Goal: Task Accomplishment & Management: Use online tool/utility

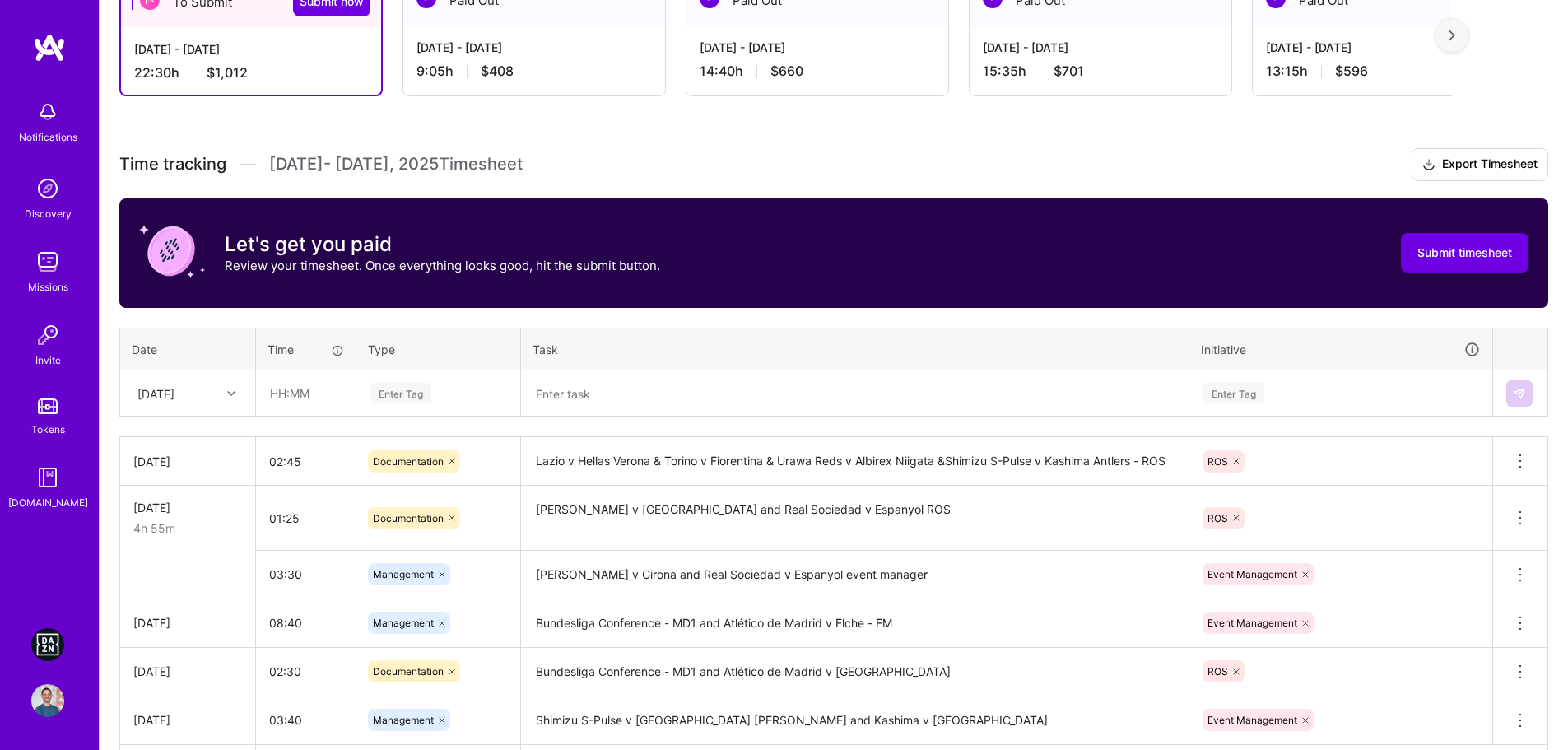
scroll to position [329, 0]
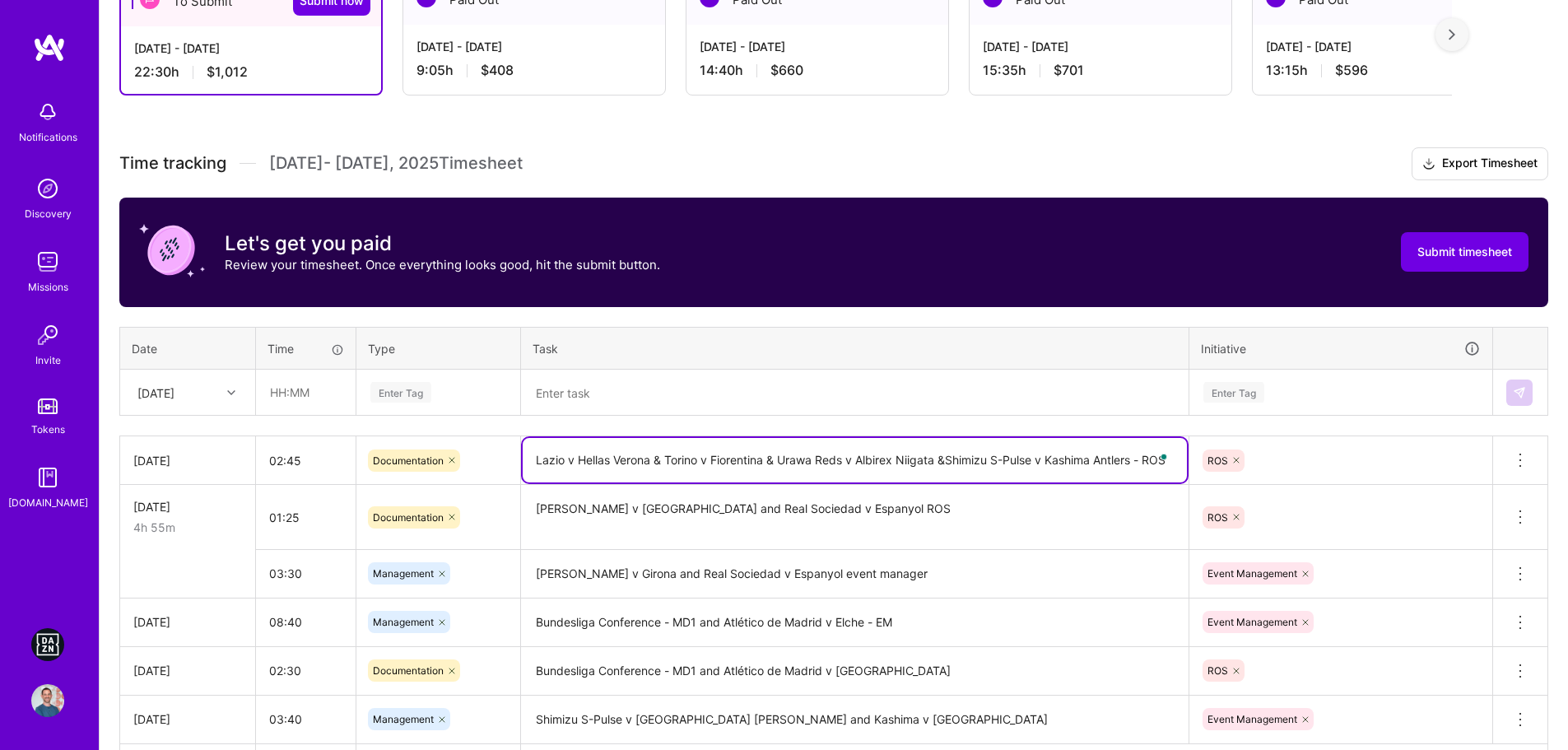
drag, startPoint x: 781, startPoint y: 464, endPoint x: 1137, endPoint y: 464, distance: 356.0
click at [1137, 464] on textarea "Lazio v Hellas Verona & Torino v Fiorentina & Urawa Reds v Albirex Niigata &Shi…" at bounding box center [854, 460] width 664 height 45
click at [574, 394] on textarea at bounding box center [854, 392] width 664 height 43
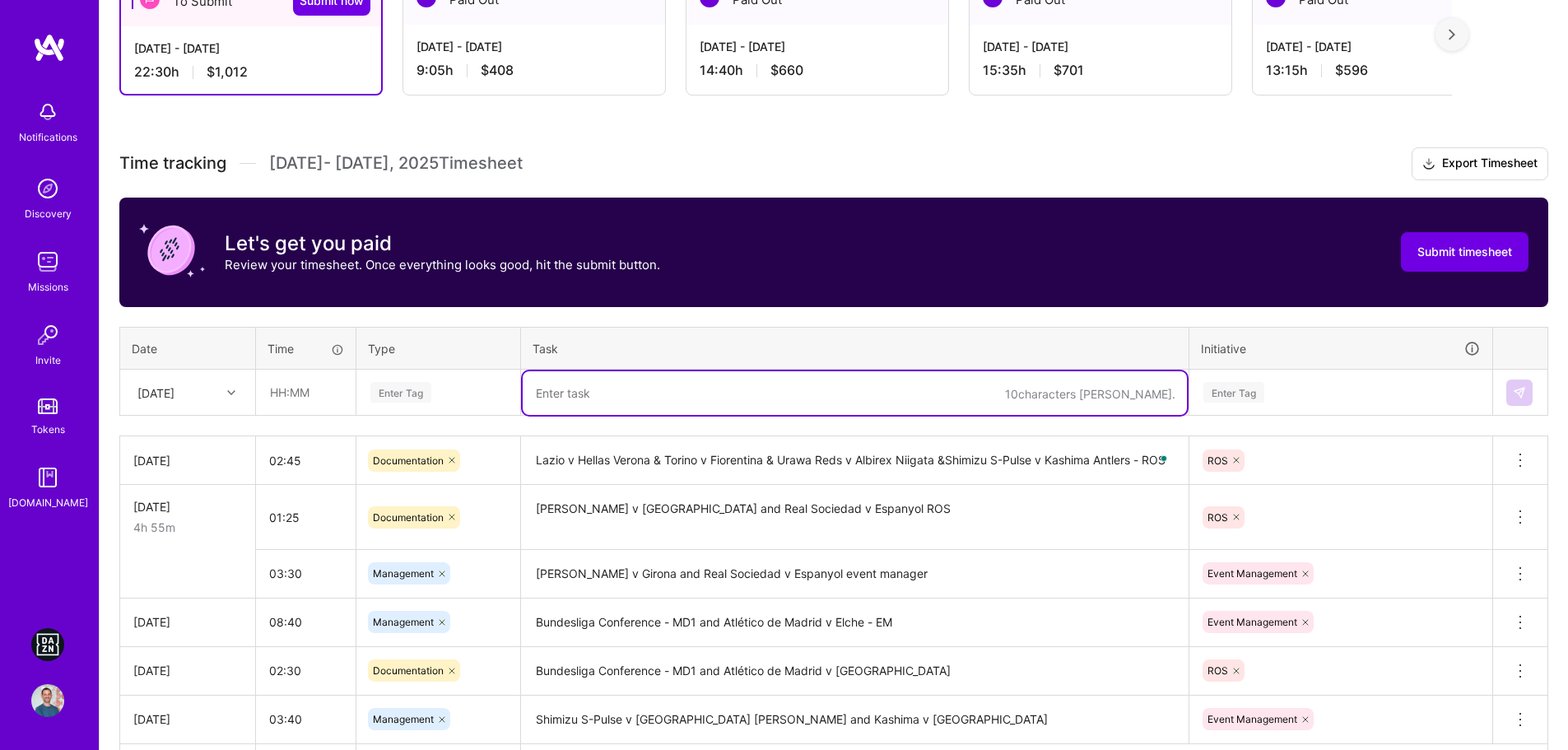
paste textarea "Urawa Reds v Albirex Niigata &Shimizu S-Pulse v Kashima Antlers"
type textarea "Urawa Reds v Albirex Niigata &Shimizu S-Pulse v Kashima Antlers - EM"
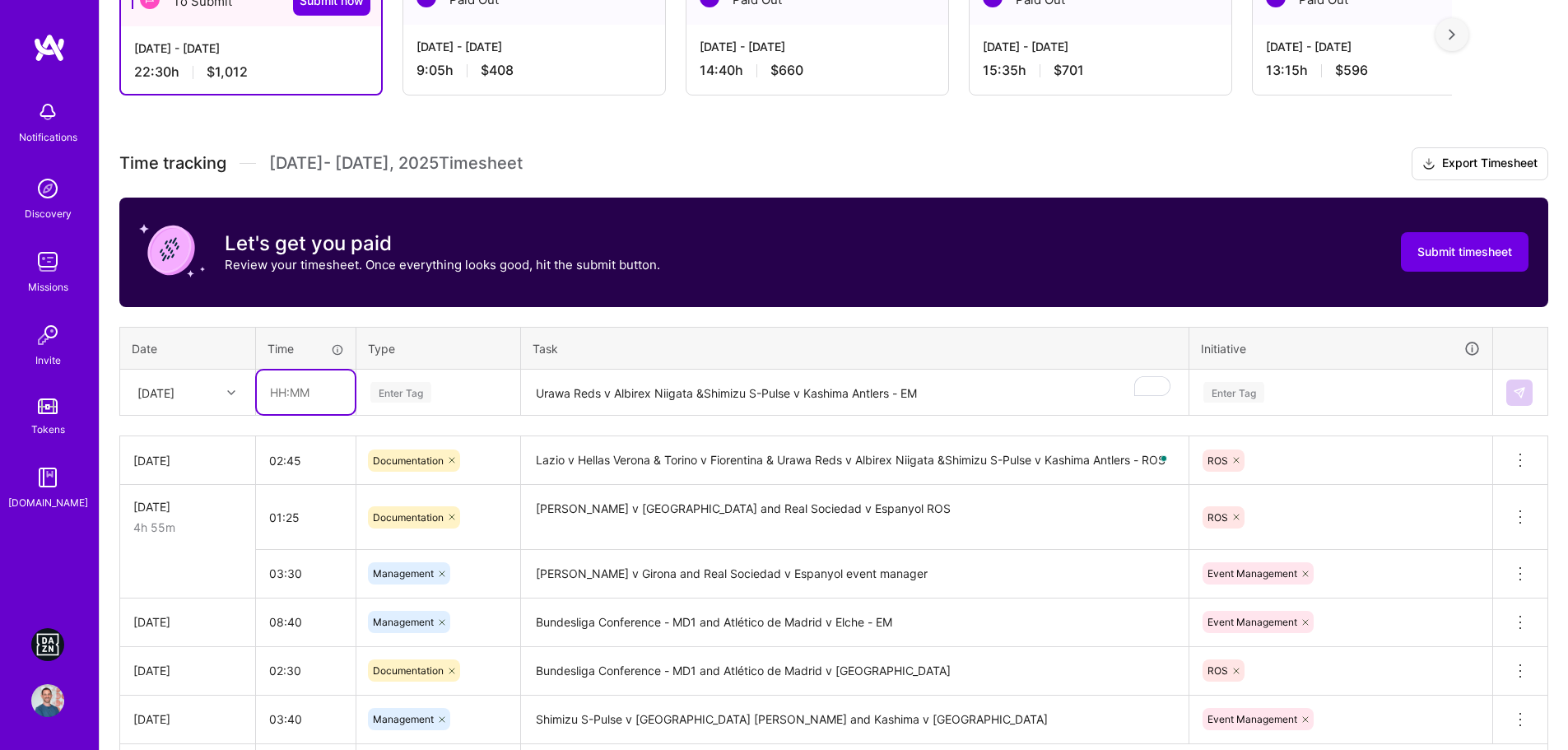
click at [293, 392] on input "text" at bounding box center [305, 392] width 98 height 44
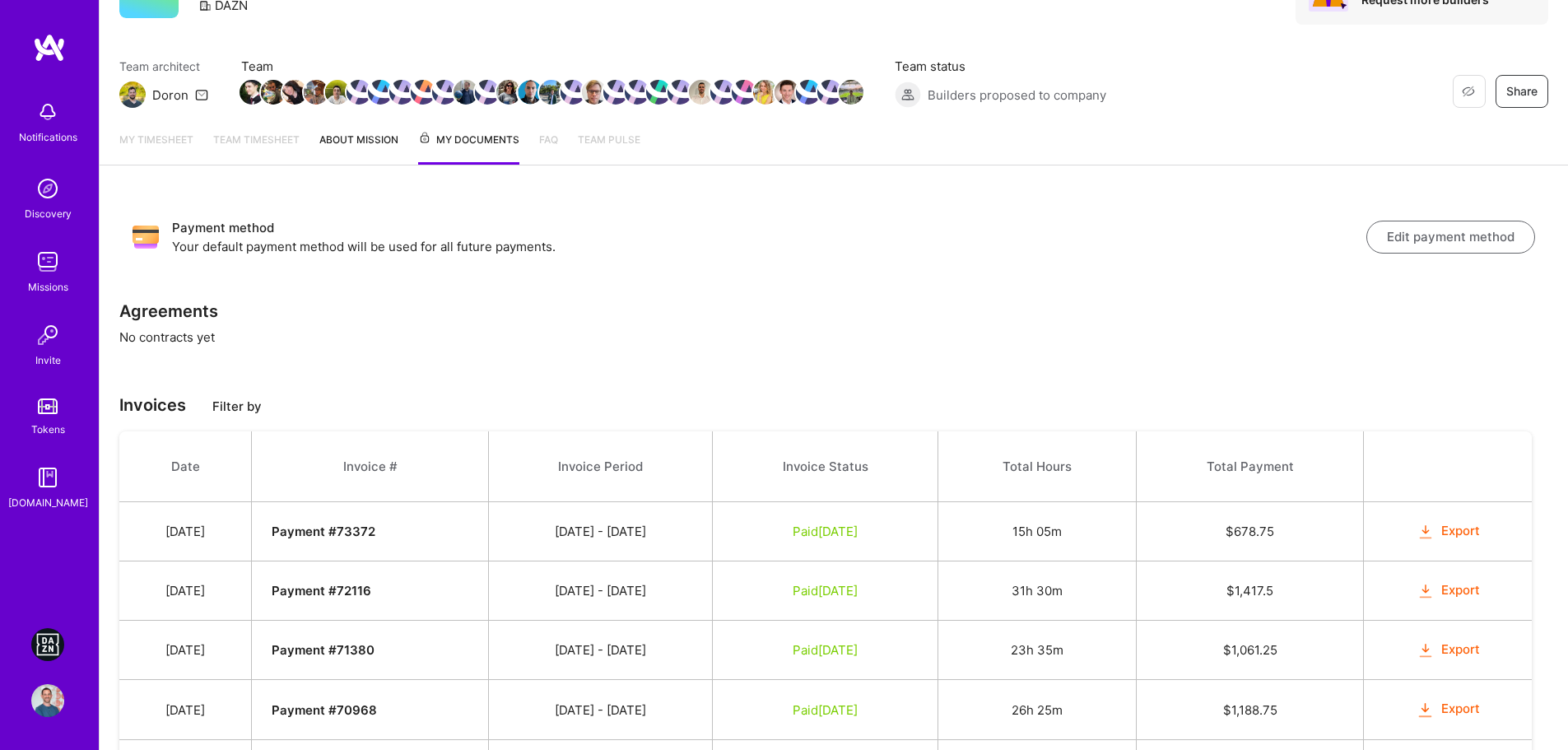
scroll to position [83, 0]
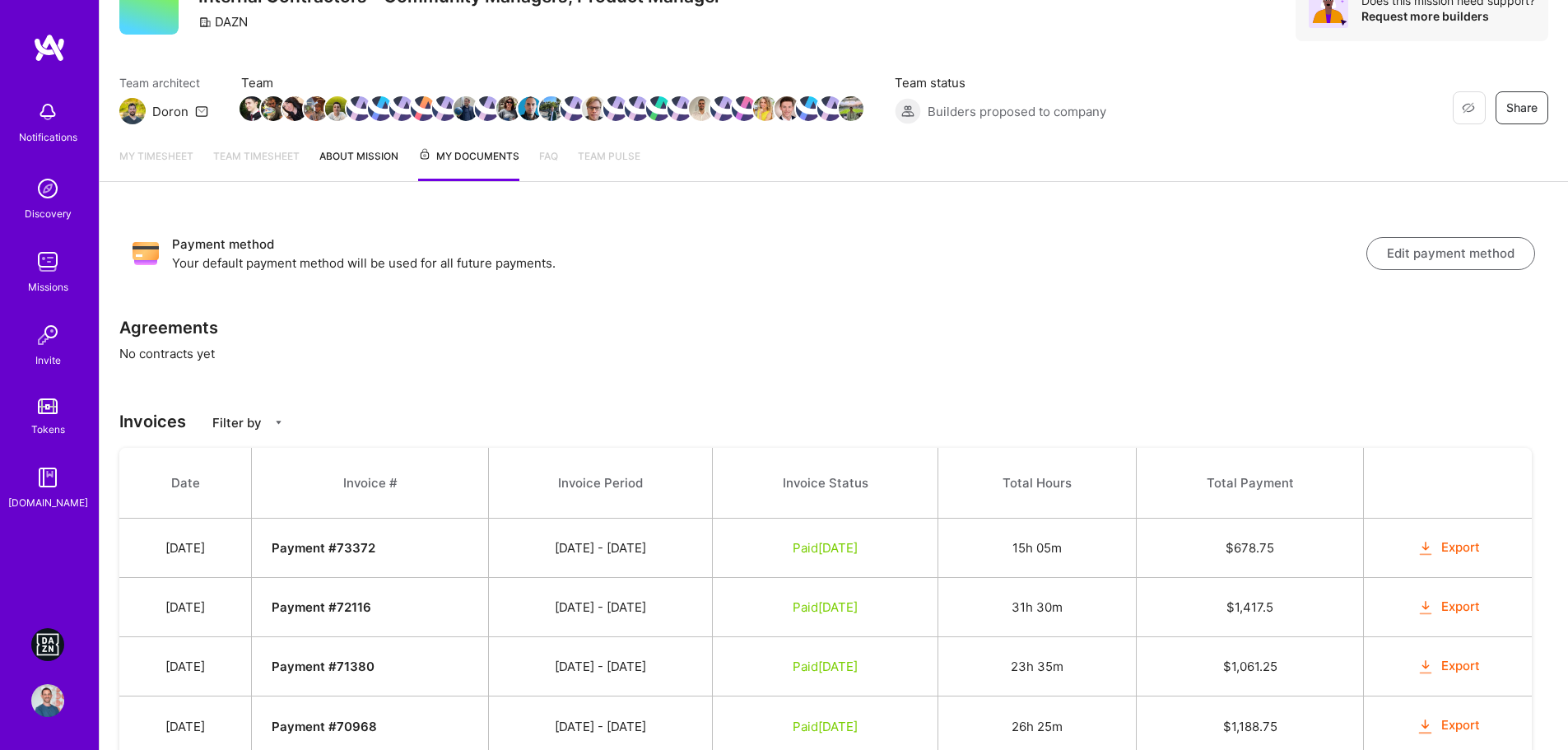
click at [60, 651] on img at bounding box center [48, 644] width 33 height 33
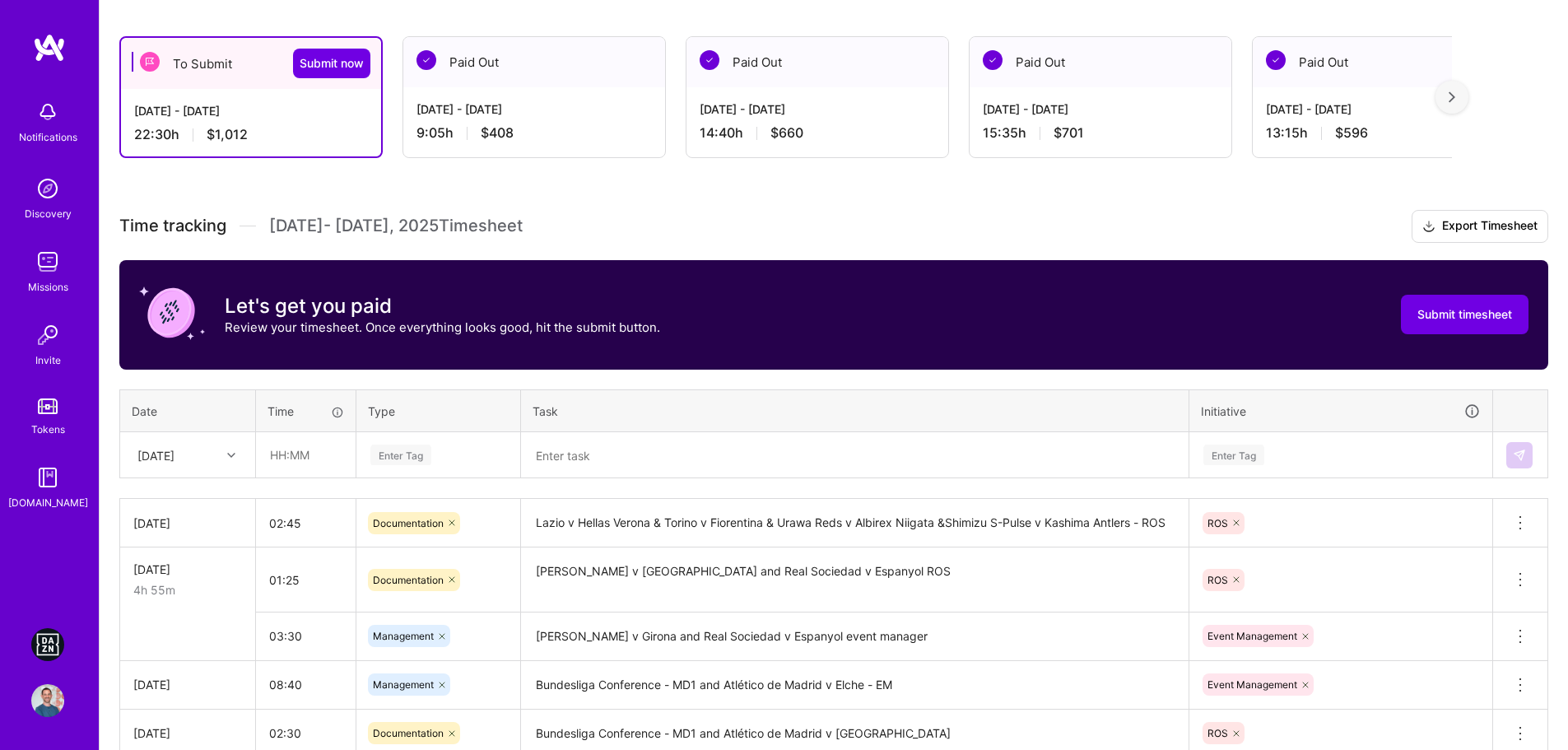
scroll to position [329, 0]
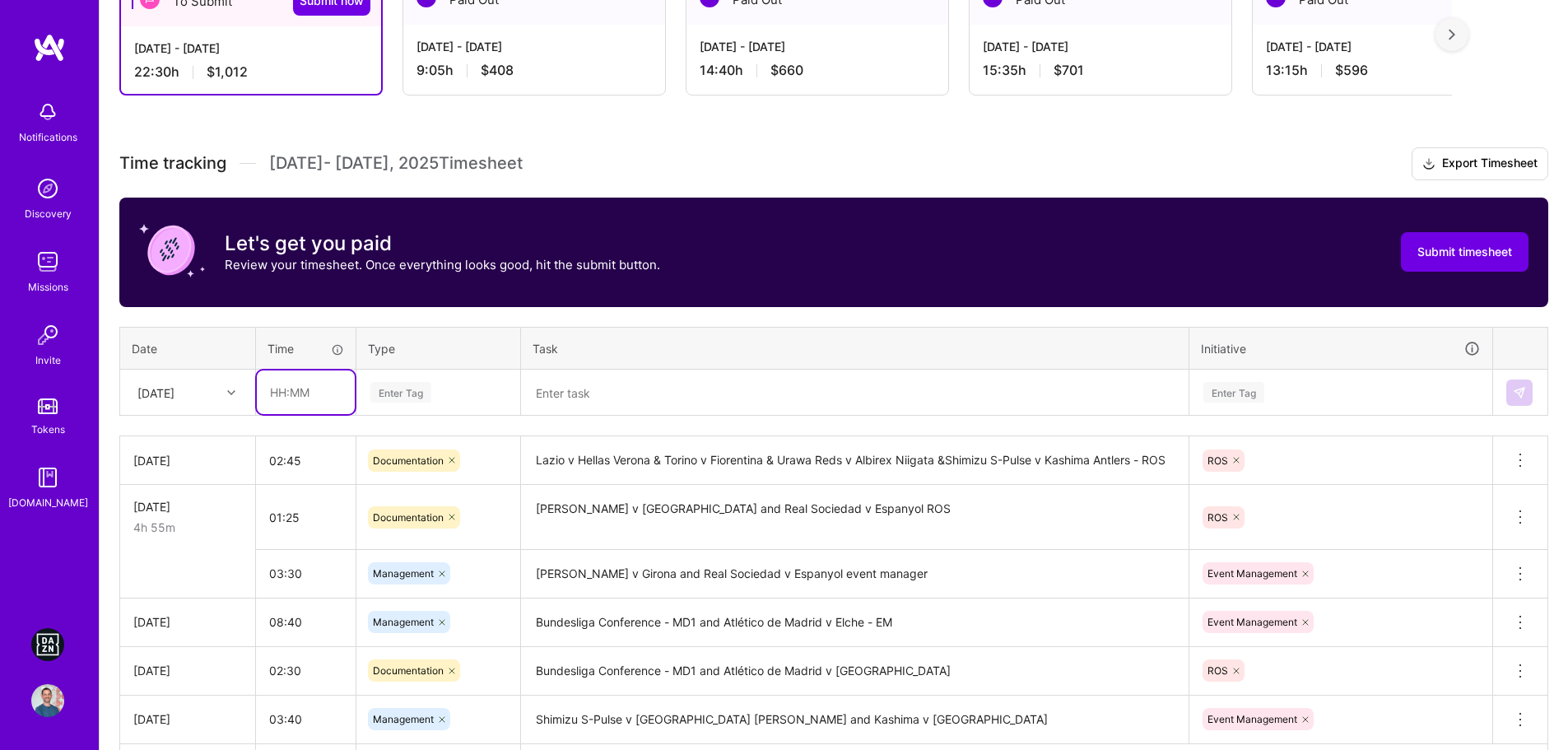
click at [278, 399] on input "text" at bounding box center [305, 392] width 98 height 44
type input "04:05"
click at [410, 395] on div "Enter Tag" at bounding box center [401, 392] width 61 height 25
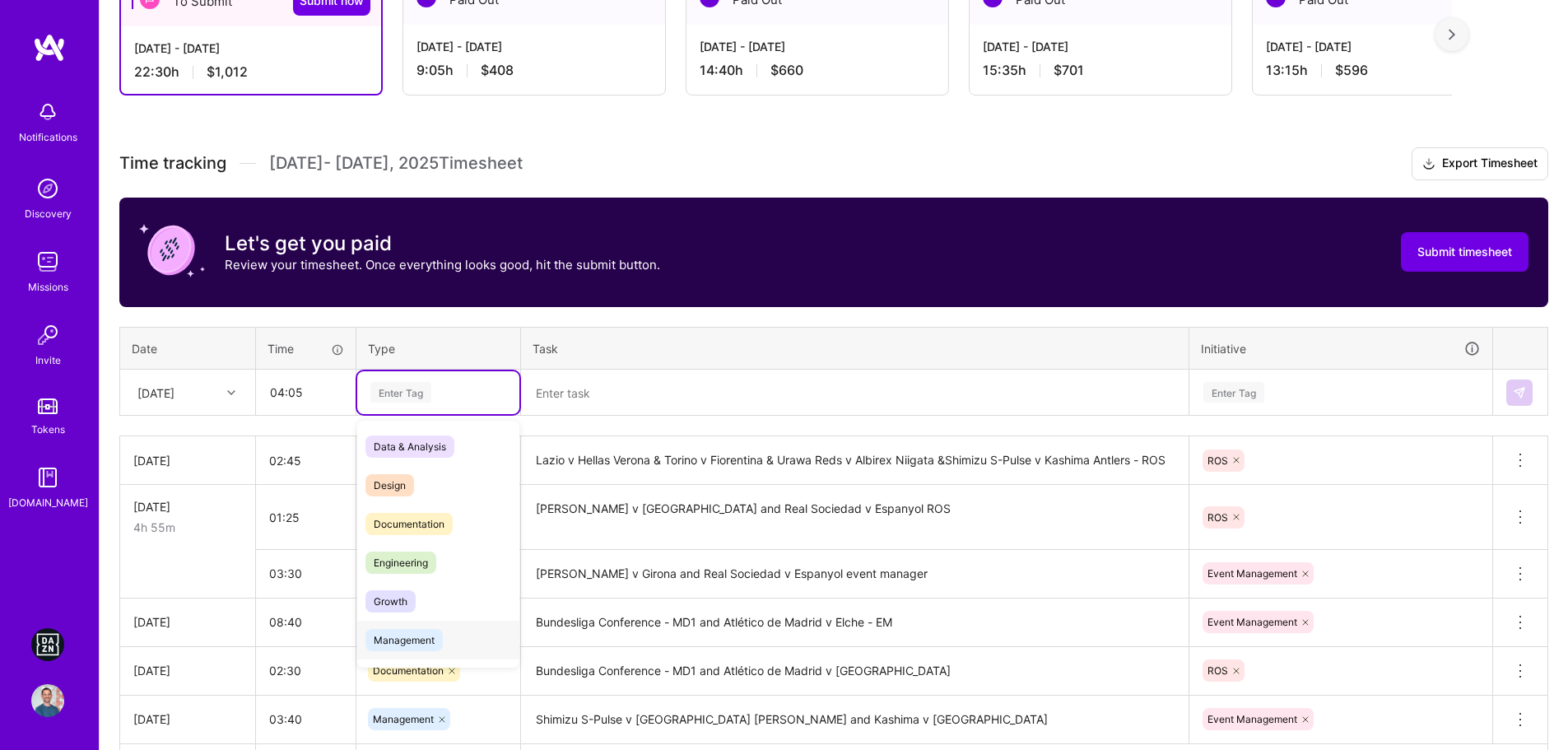
click at [406, 647] on span "Management" at bounding box center [404, 639] width 78 height 22
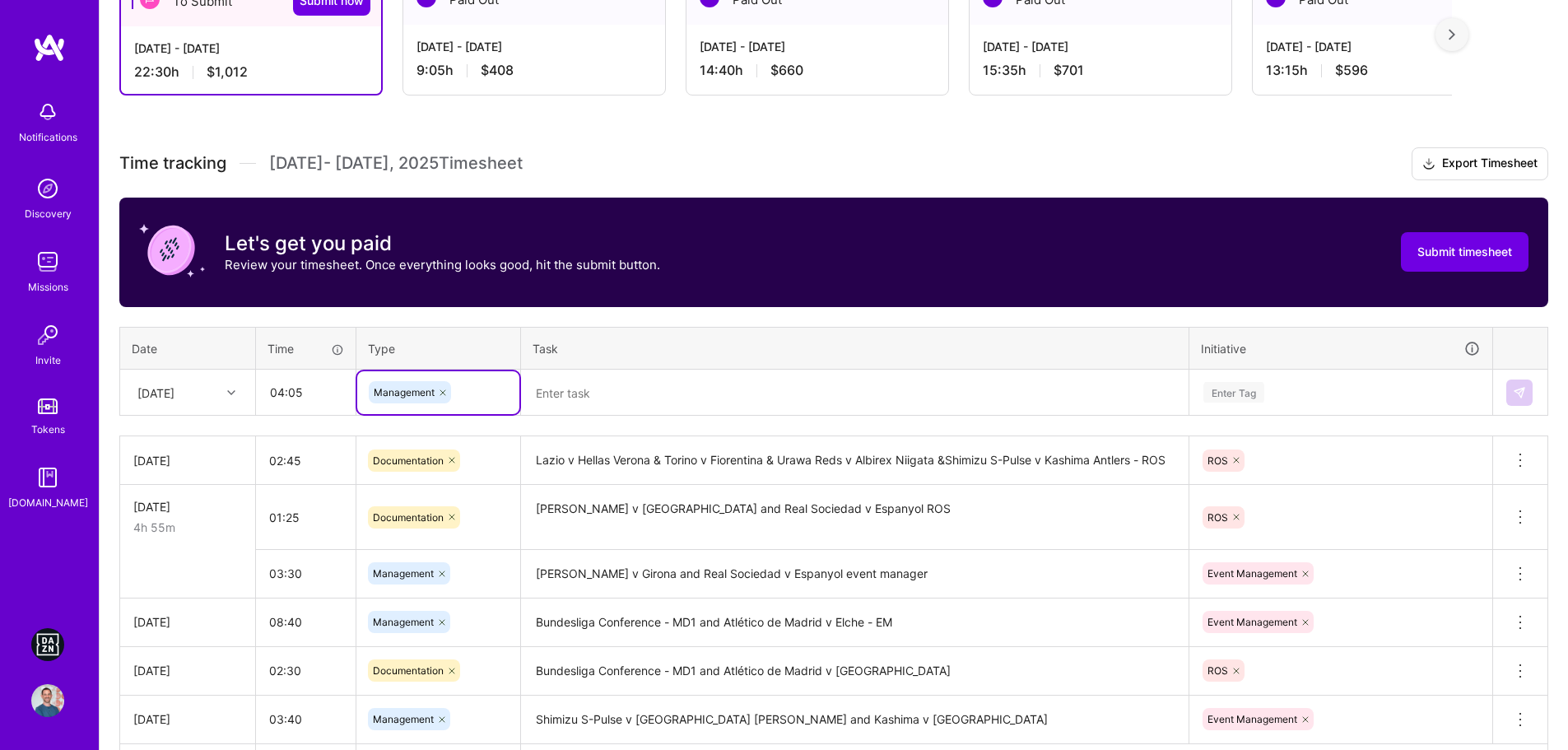
click at [656, 390] on textarea at bounding box center [854, 392] width 664 height 43
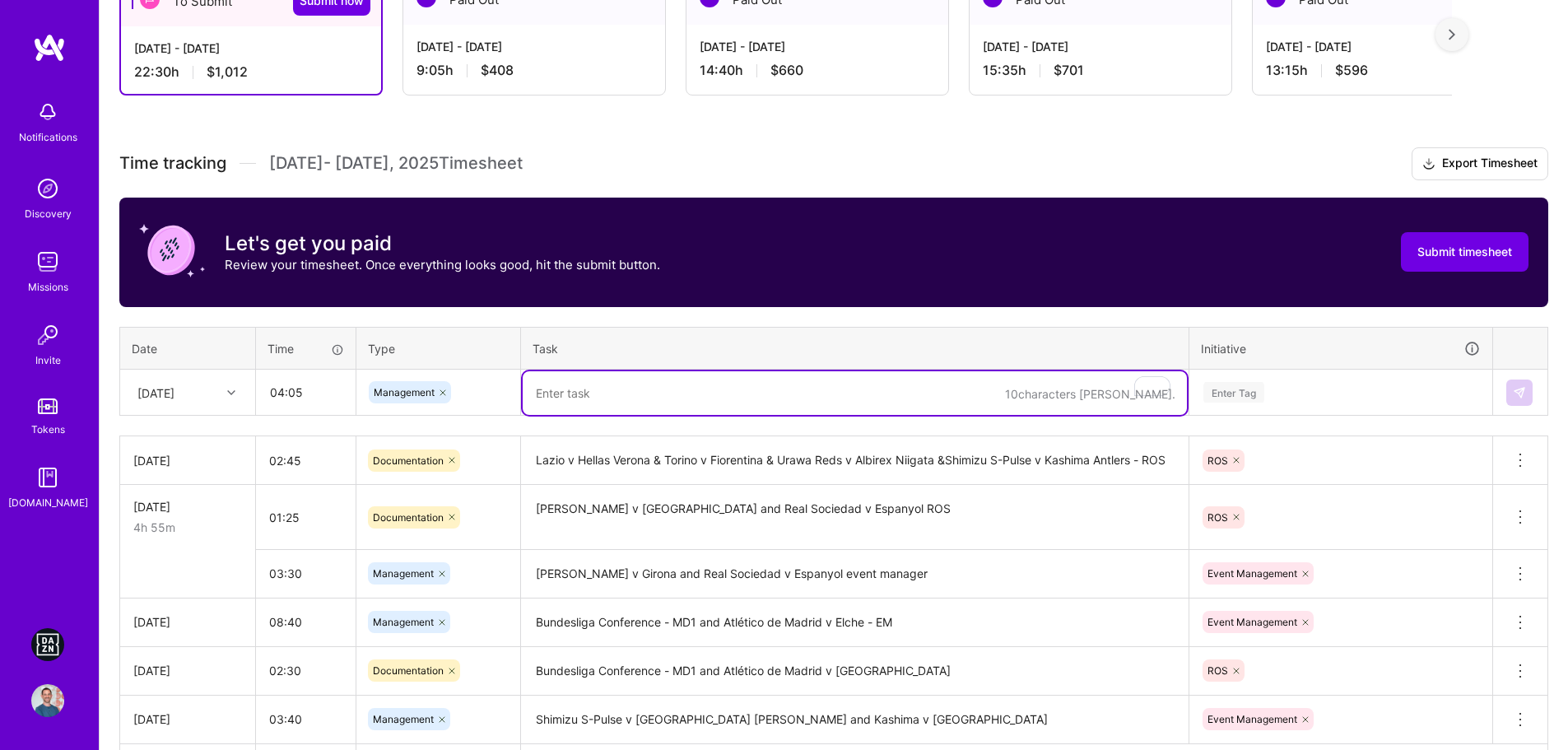
paste textarea "Urawa Reds v Albirex Niigata &Shimizu S-Pulse v Kashima Antlers"
type textarea "Urawa Reds v Albirex Niigata &Shimizu S-Pulse v Kashima Antlers - EM"
click at [1231, 413] on div "Enter Tag" at bounding box center [1342, 392] width 301 height 43
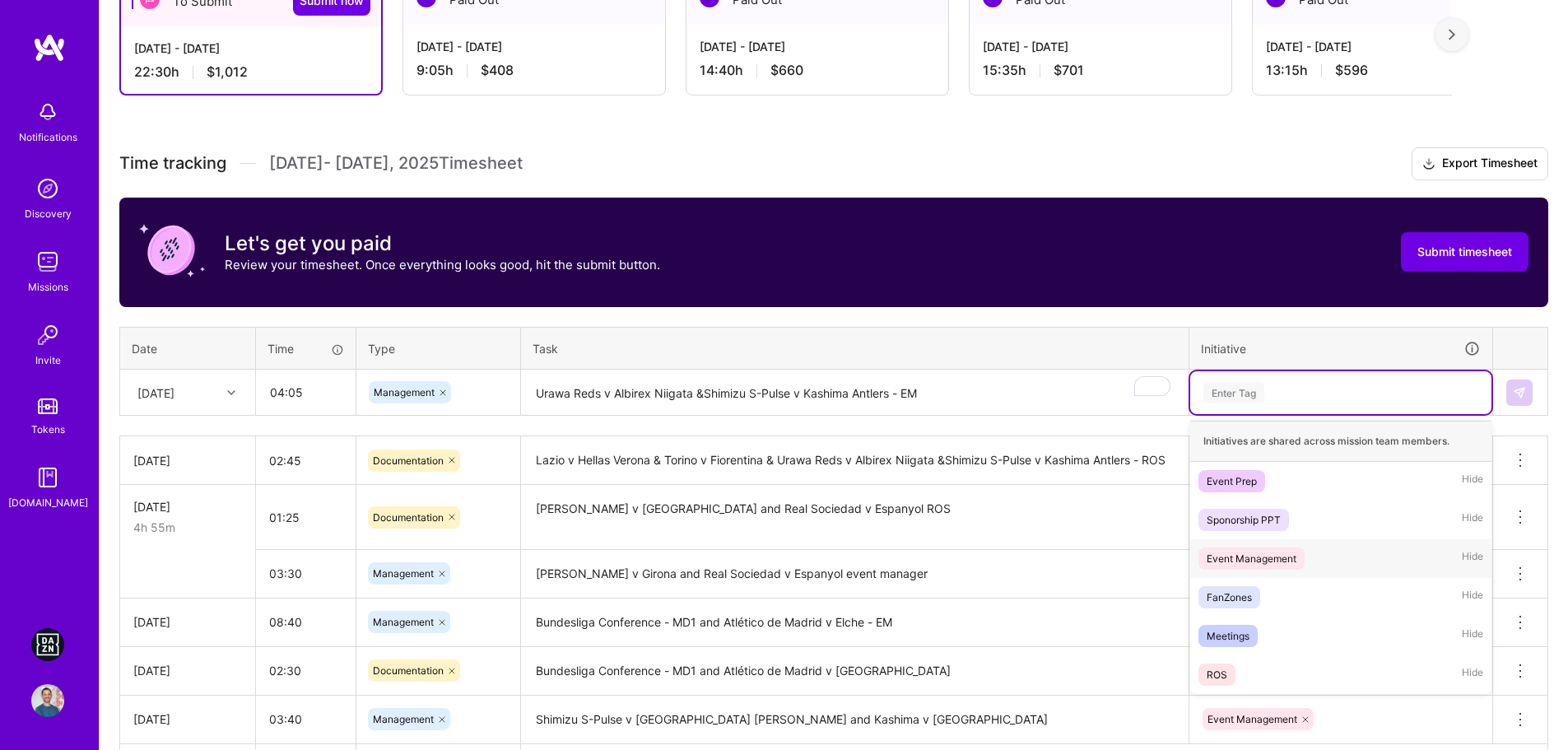
click at [1283, 569] on div "Event Management Hide" at bounding box center [1342, 559] width 301 height 39
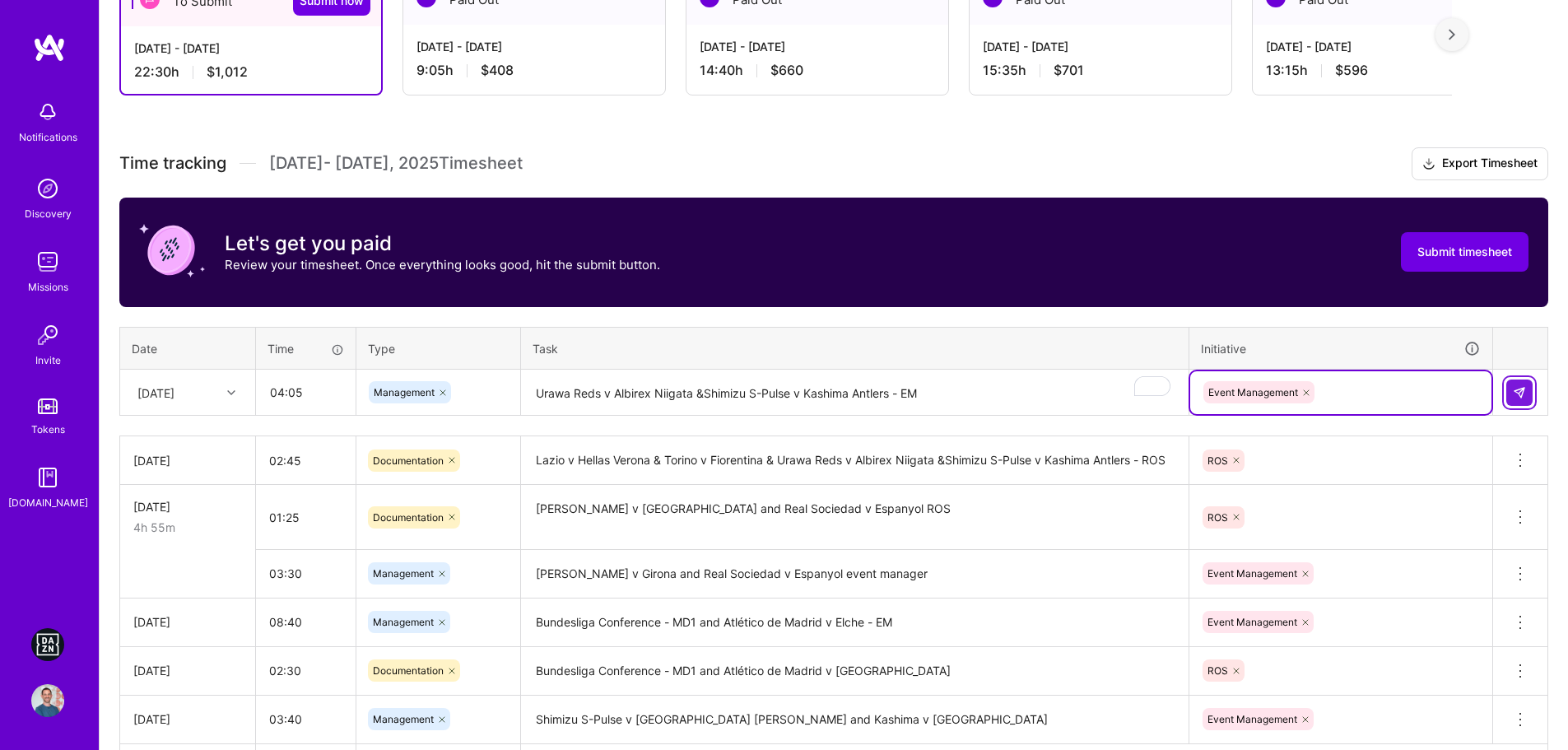
click at [1519, 386] on img at bounding box center [1520, 392] width 14 height 14
